Goal: Information Seeking & Learning: Learn about a topic

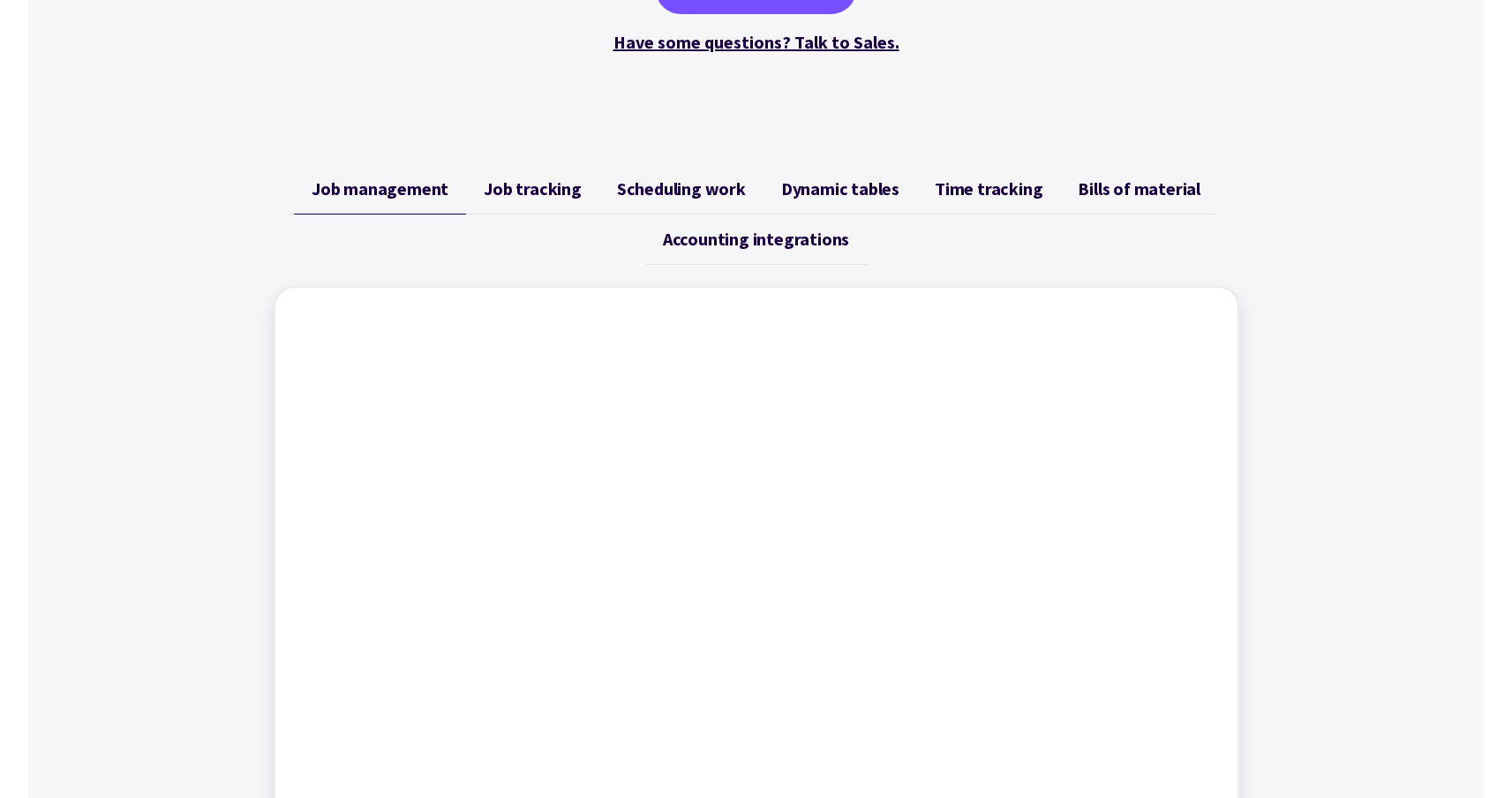
scroll to position [576, 0]
click at [566, 200] on span "Job tracking" at bounding box center [532, 190] width 98 height 21
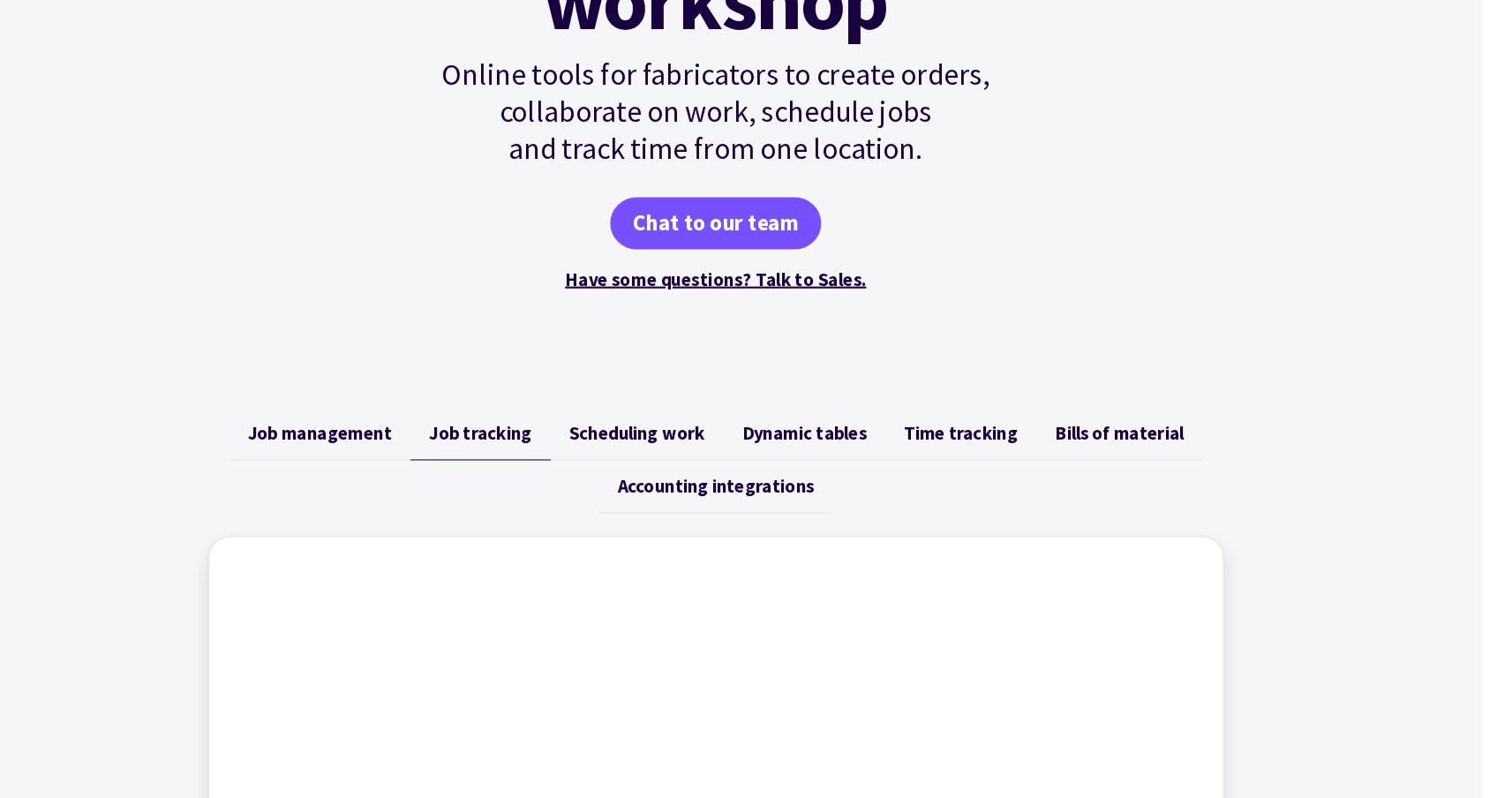
scroll to position [353, 0]
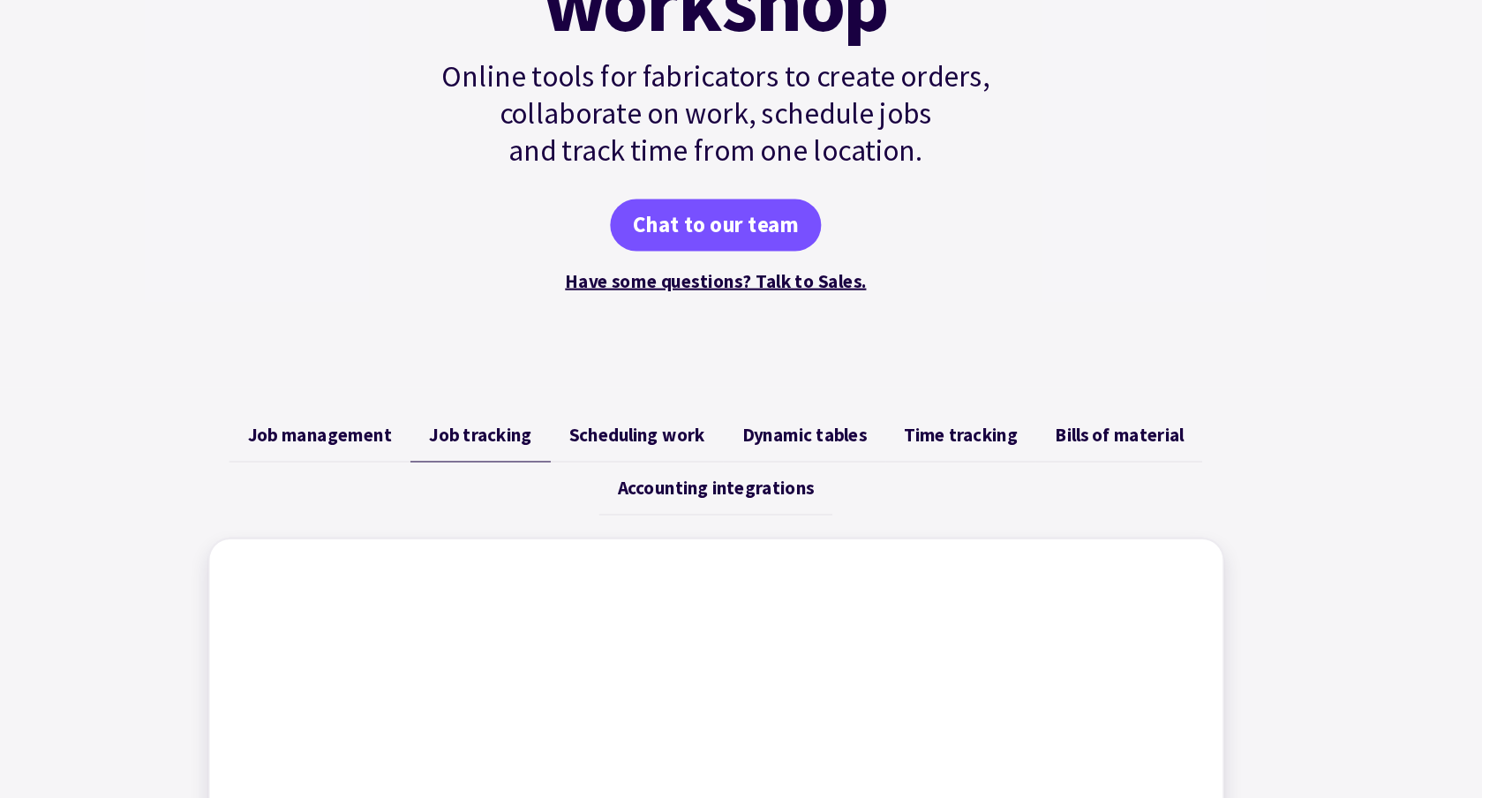
click at [650, 423] on span "Scheduling work" at bounding box center [682, 412] width 129 height 21
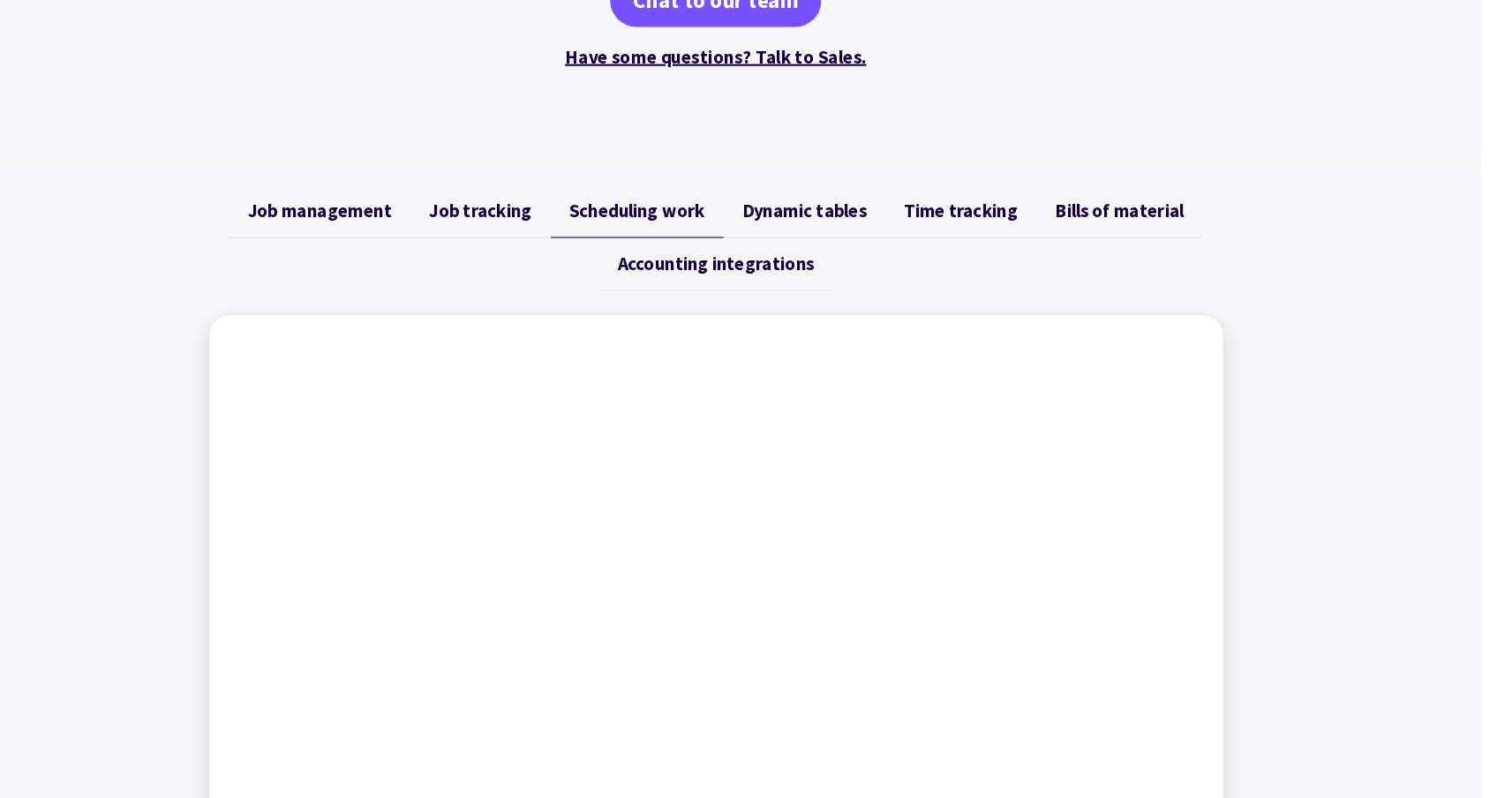
scroll to position [552, 0]
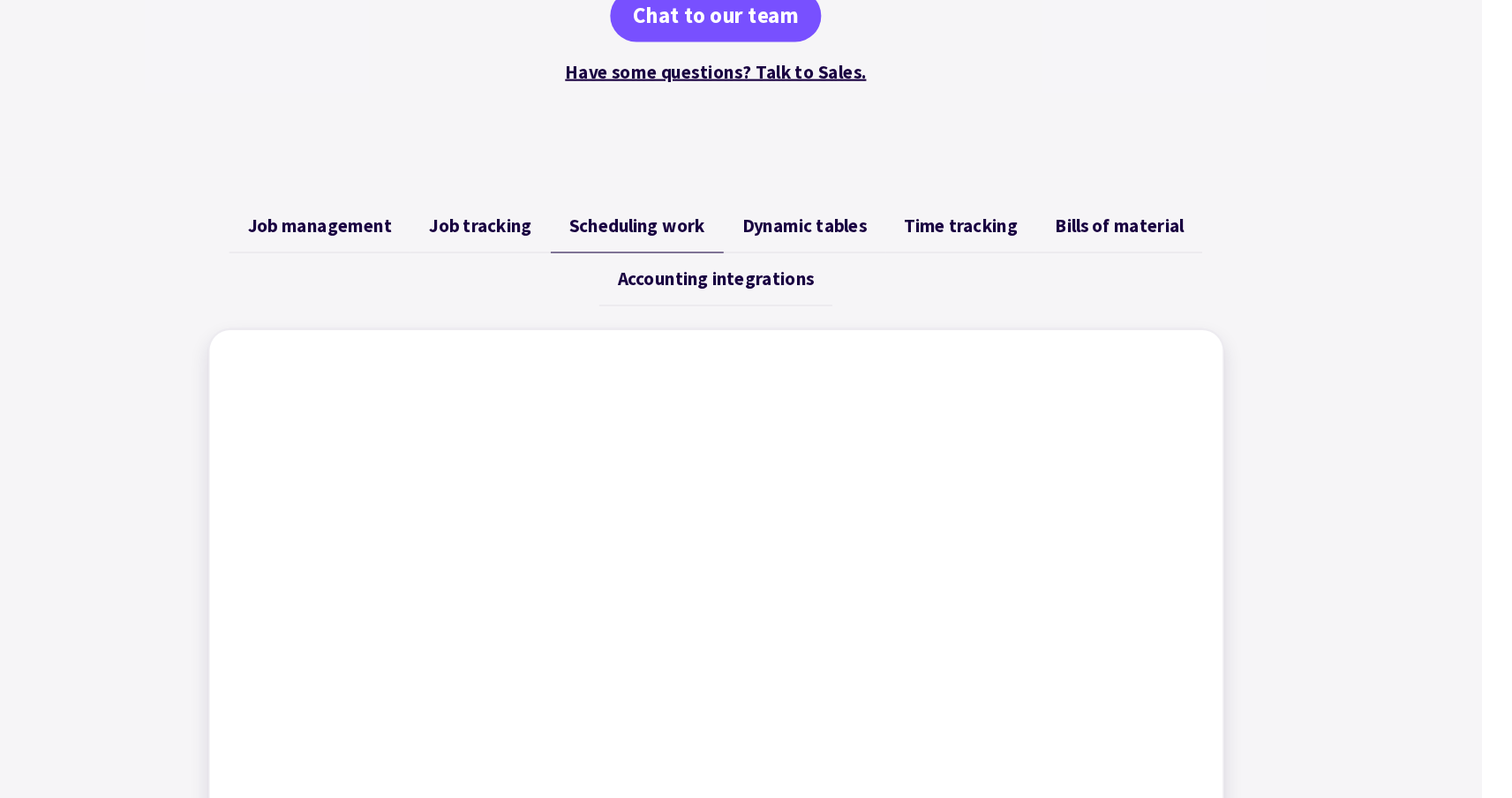
click at [790, 204] on span "Dynamic tables" at bounding box center [840, 214] width 118 height 21
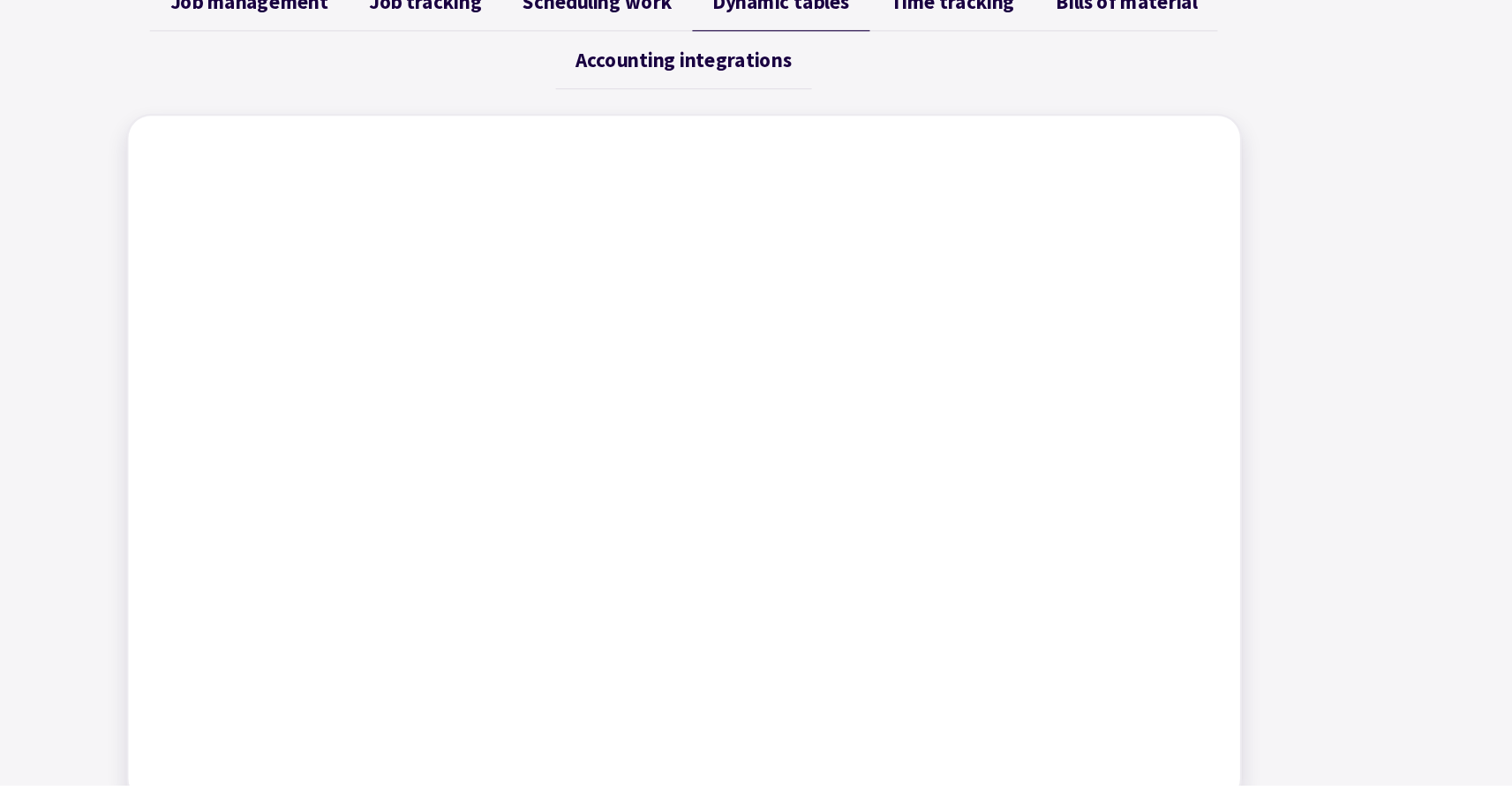
scroll to position [646, 0]
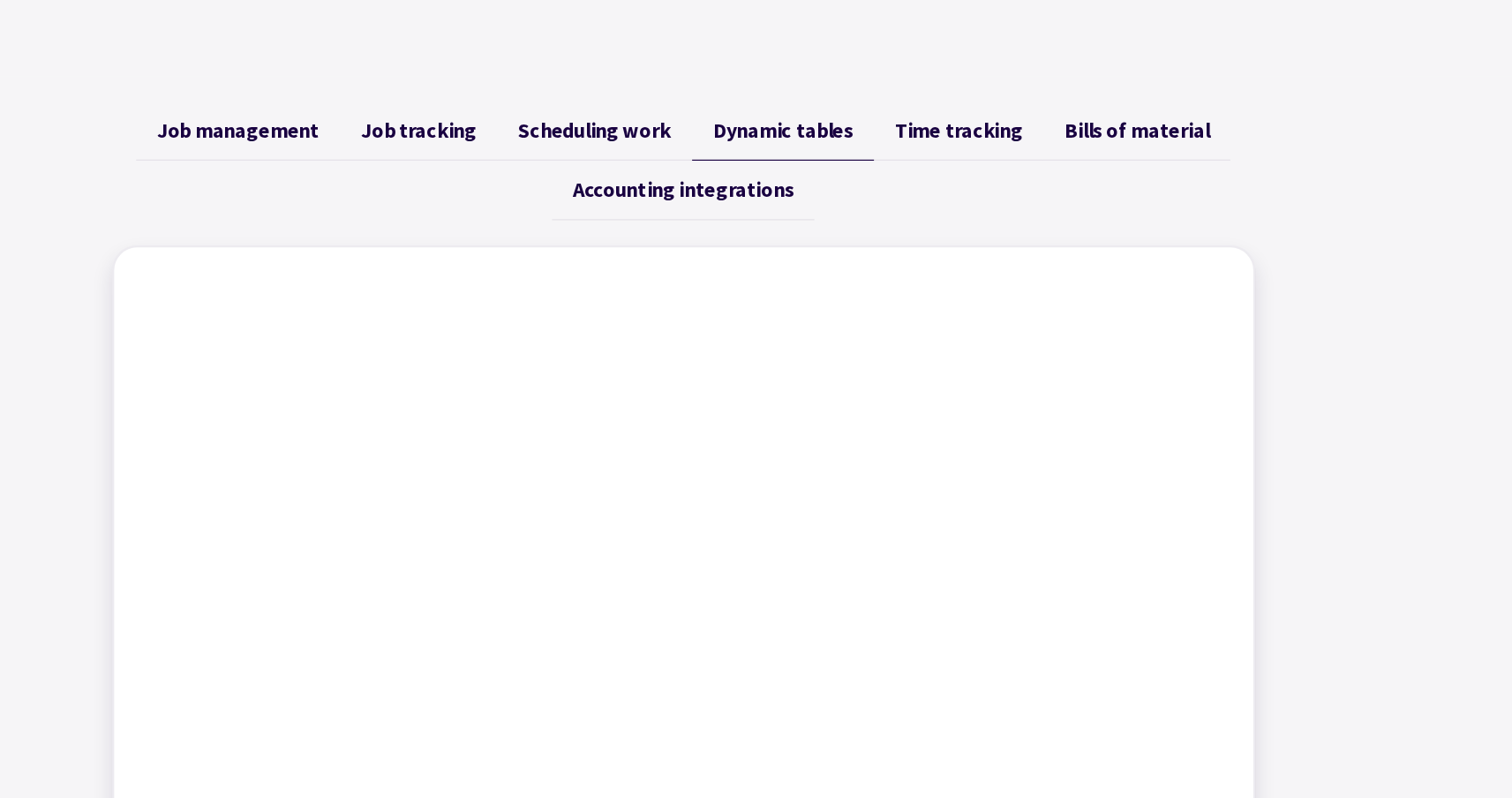
click at [973, 119] on span "Time tracking" at bounding box center [988, 120] width 108 height 21
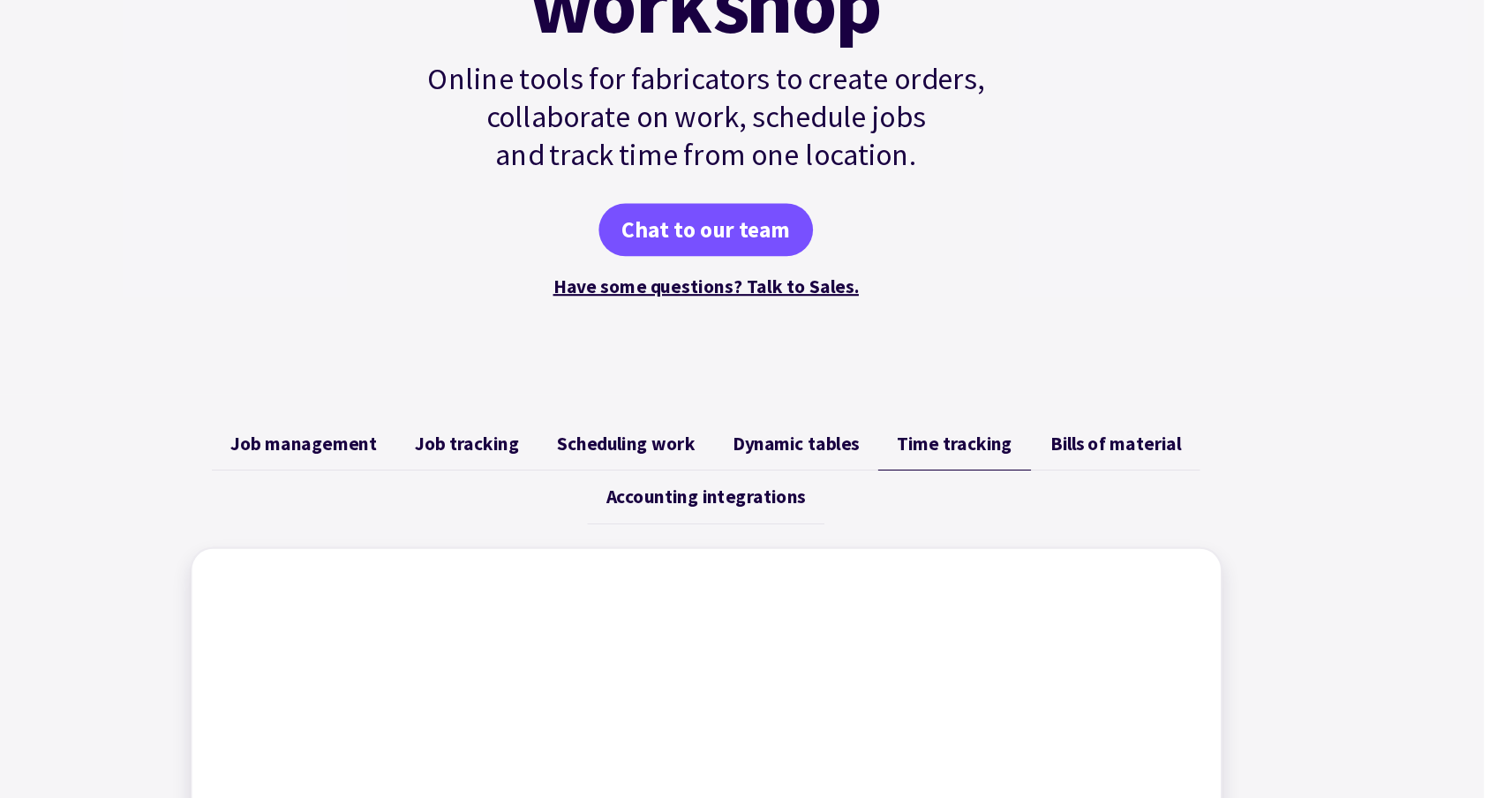
scroll to position [351, 0]
click at [1108, 411] on span "Bills of material" at bounding box center [1138, 415] width 123 height 21
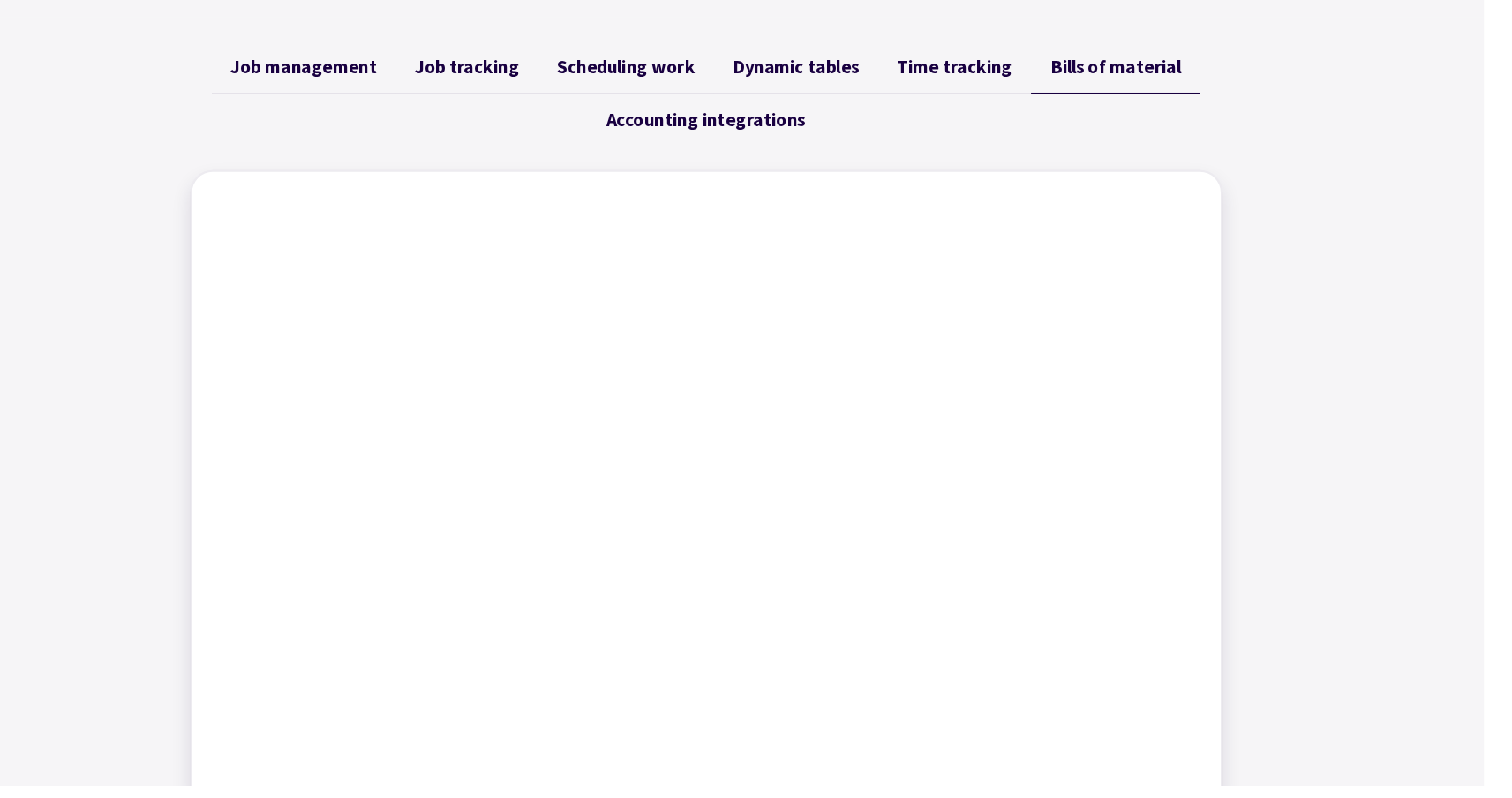
scroll to position [649, 0]
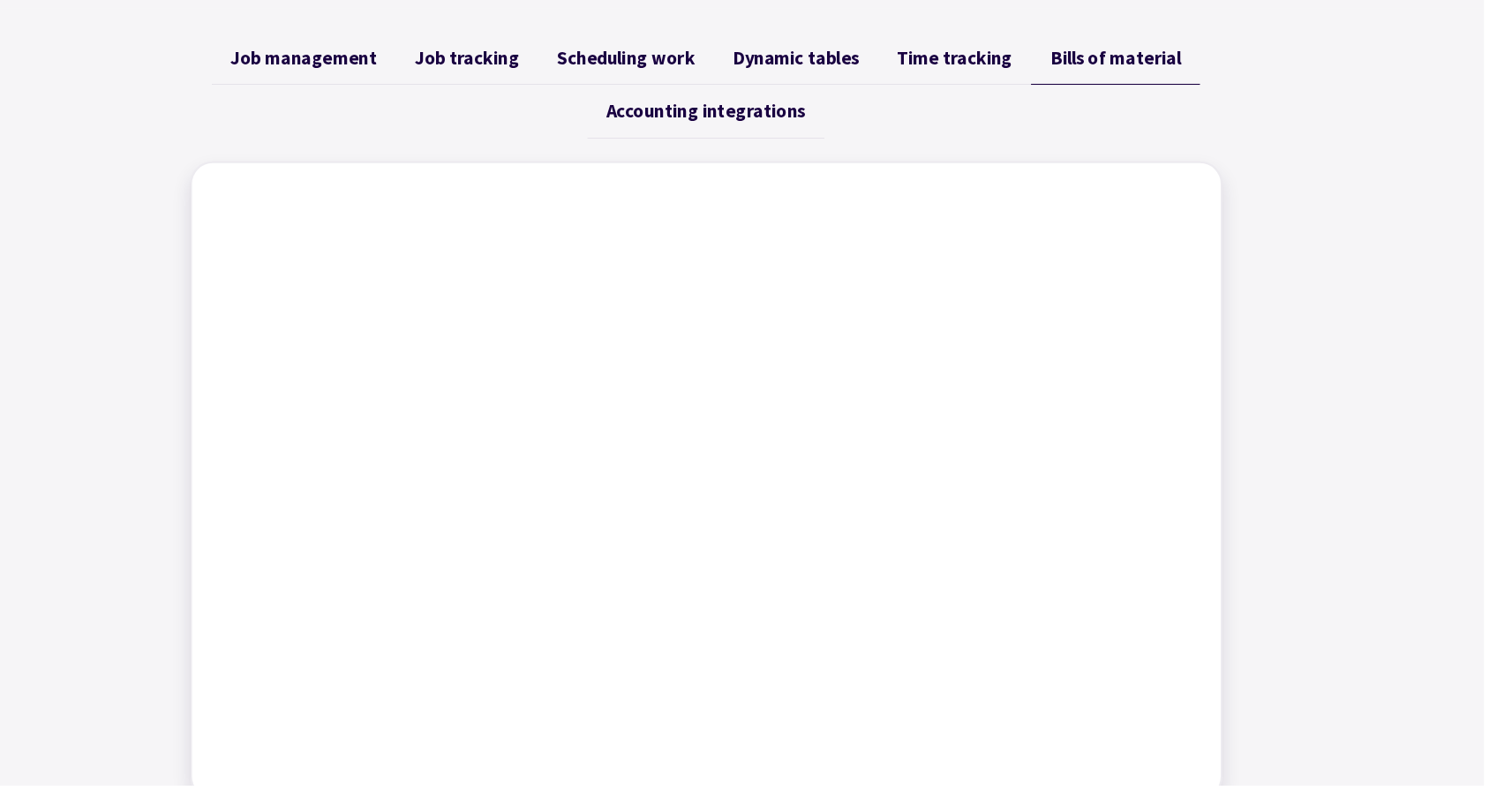
click at [733, 165] on span "Accounting integrations" at bounding box center [756, 167] width 186 height 21
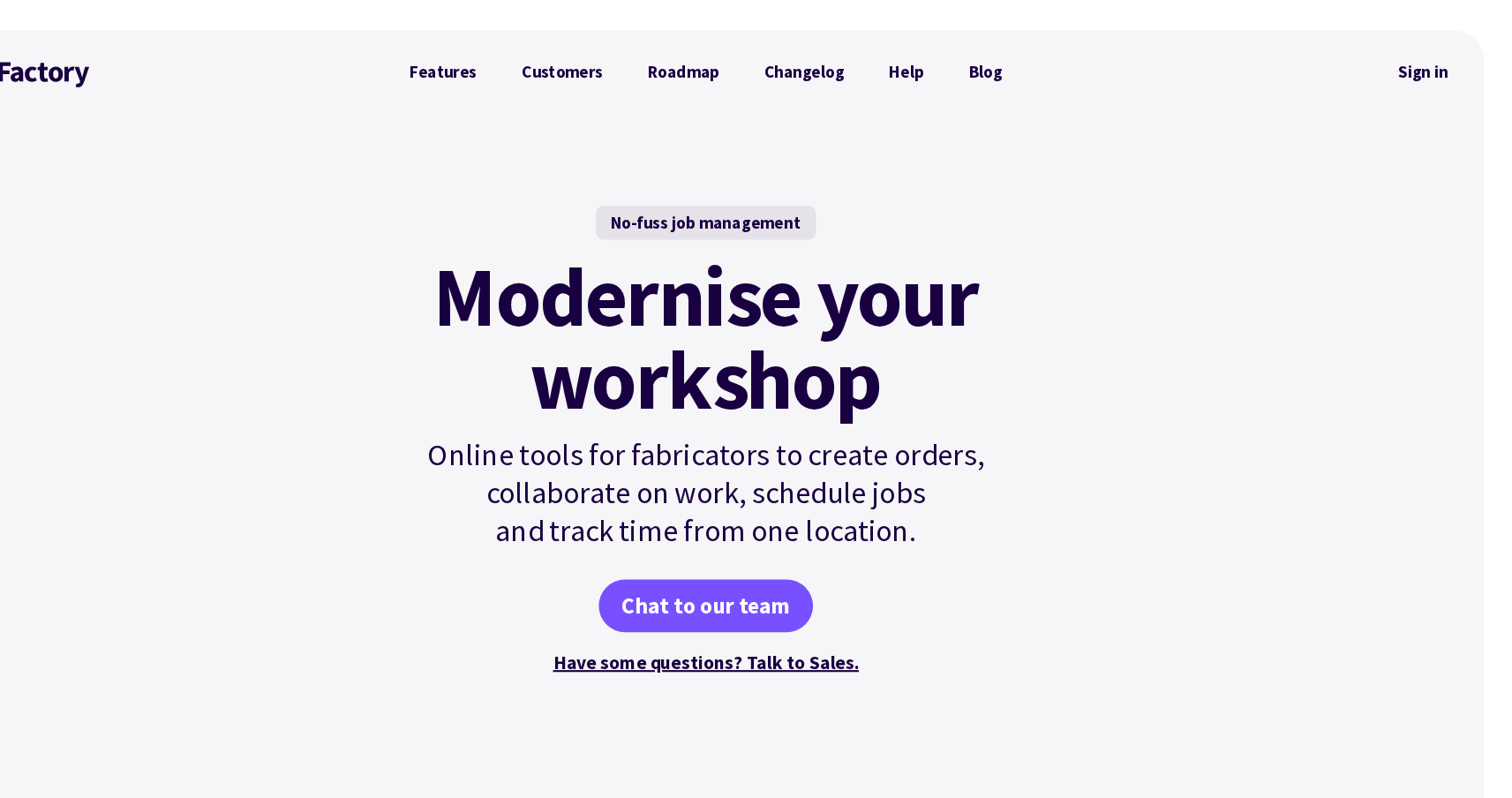
scroll to position [0, 0]
